Goal: Task Accomplishment & Management: Complete application form

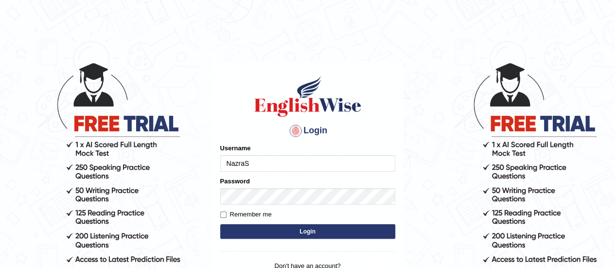
type input "NazraS"
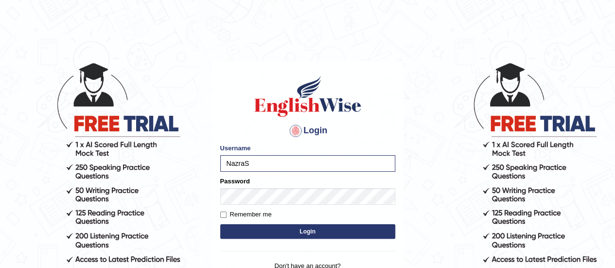
click at [266, 231] on button "Login" at bounding box center [307, 231] width 175 height 15
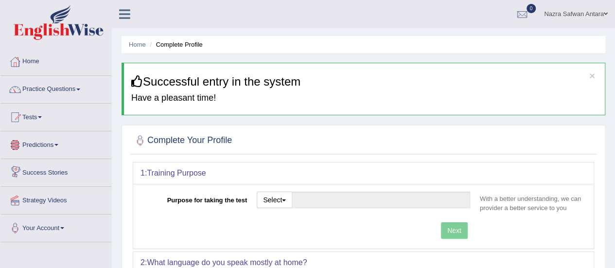
click at [49, 145] on link "Predictions" at bounding box center [55, 143] width 111 height 24
